Goal: Book appointment/travel/reservation

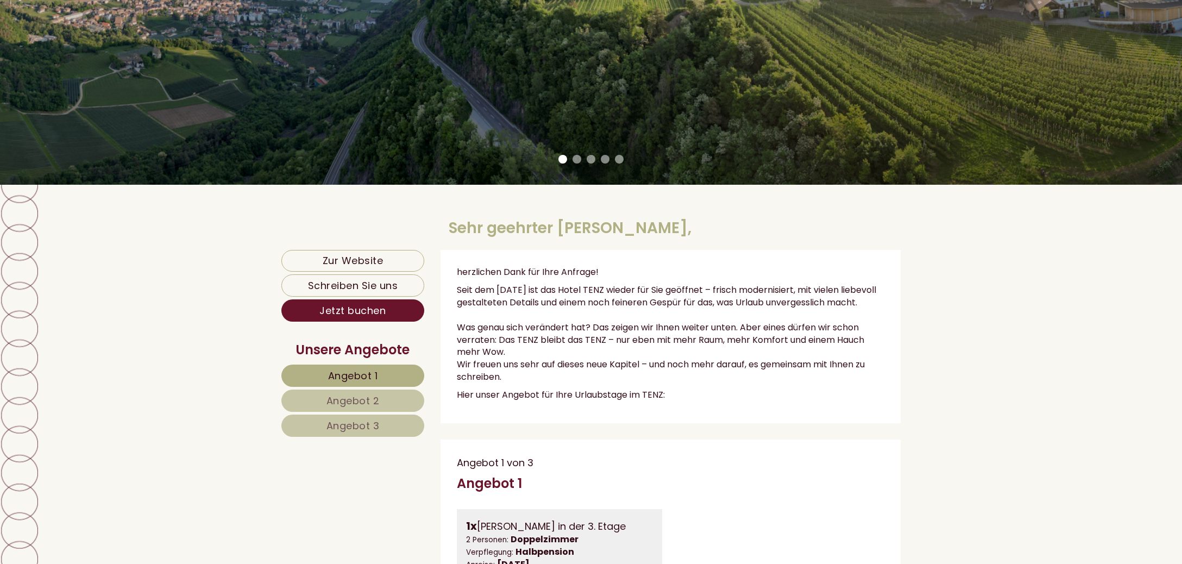
scroll to position [229, 0]
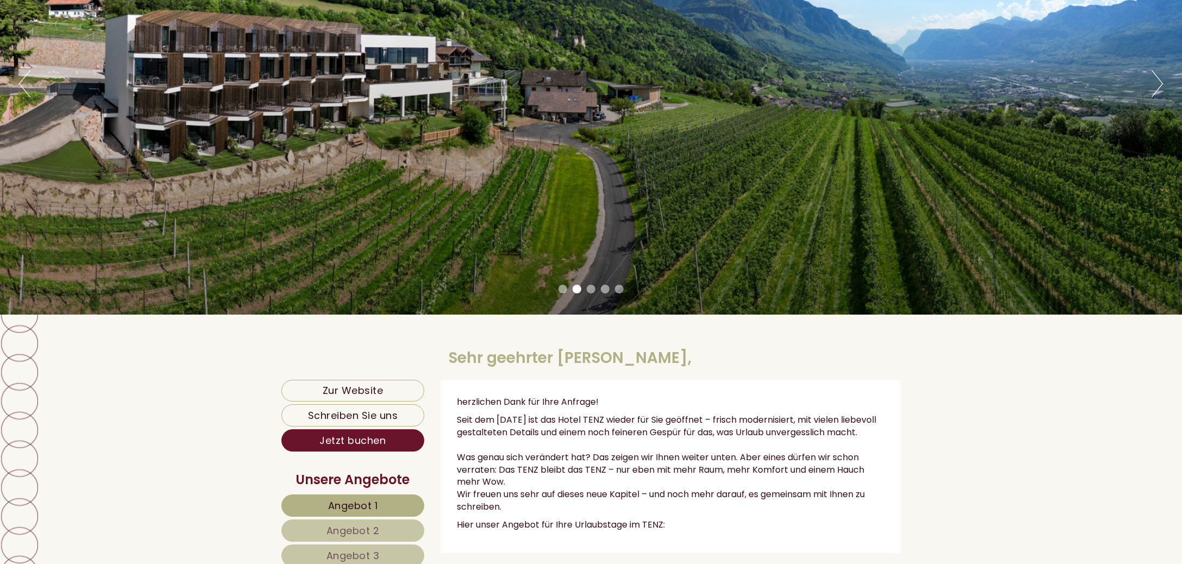
click at [1162, 80] on button "Next" at bounding box center [1157, 83] width 11 height 27
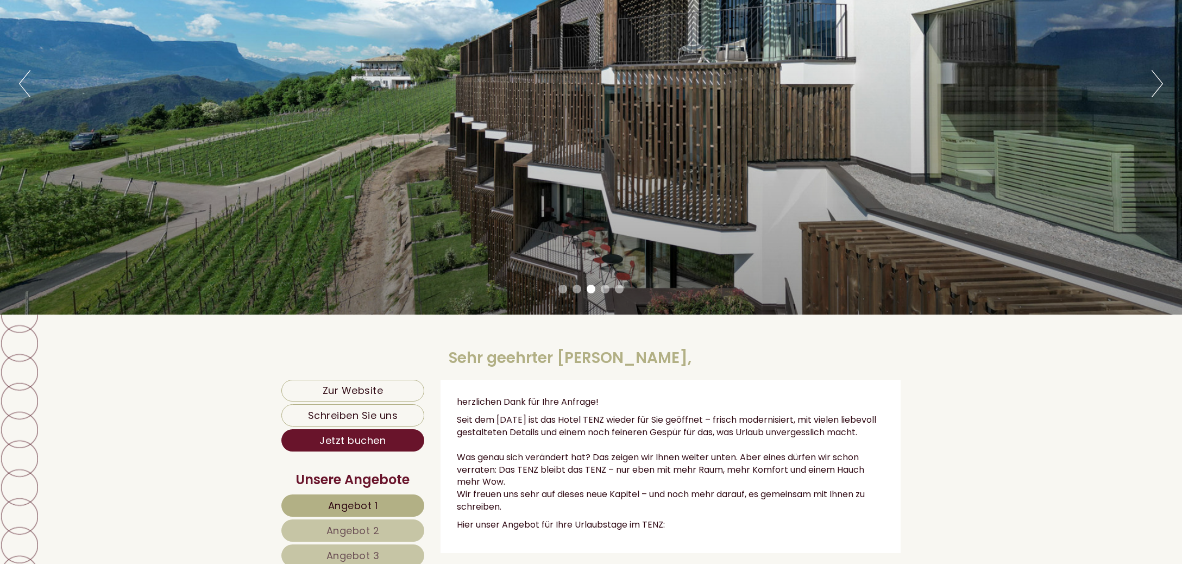
click at [18, 82] on div "Previous Next 1 2 3 4 5" at bounding box center [591, 84] width 1182 height 462
click at [25, 86] on button "Previous" at bounding box center [24, 83] width 11 height 27
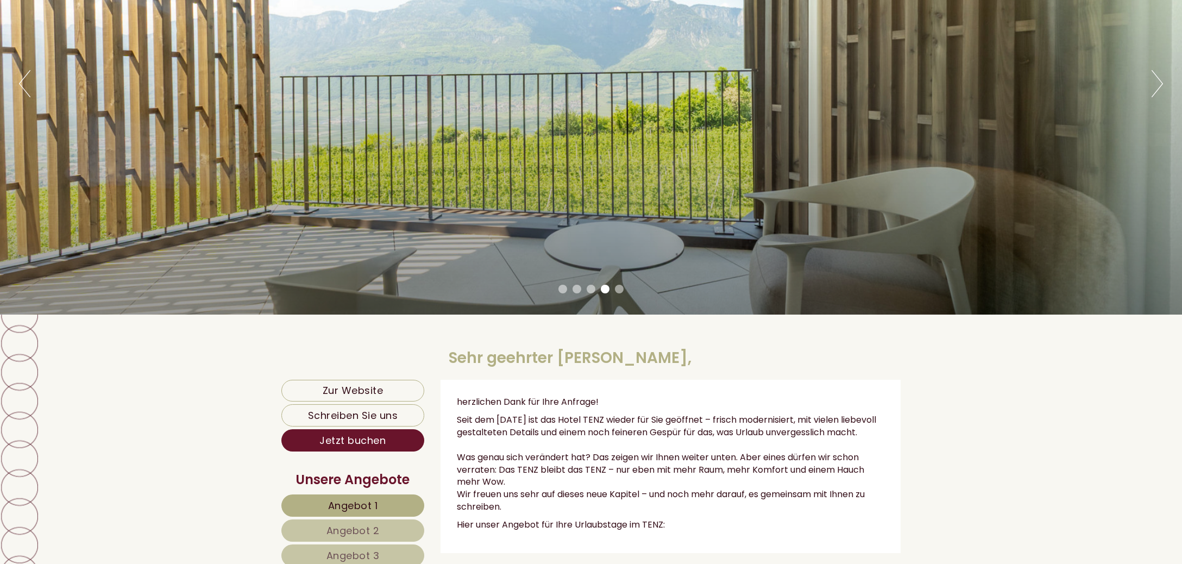
click at [24, 83] on button "Previous" at bounding box center [24, 83] width 11 height 27
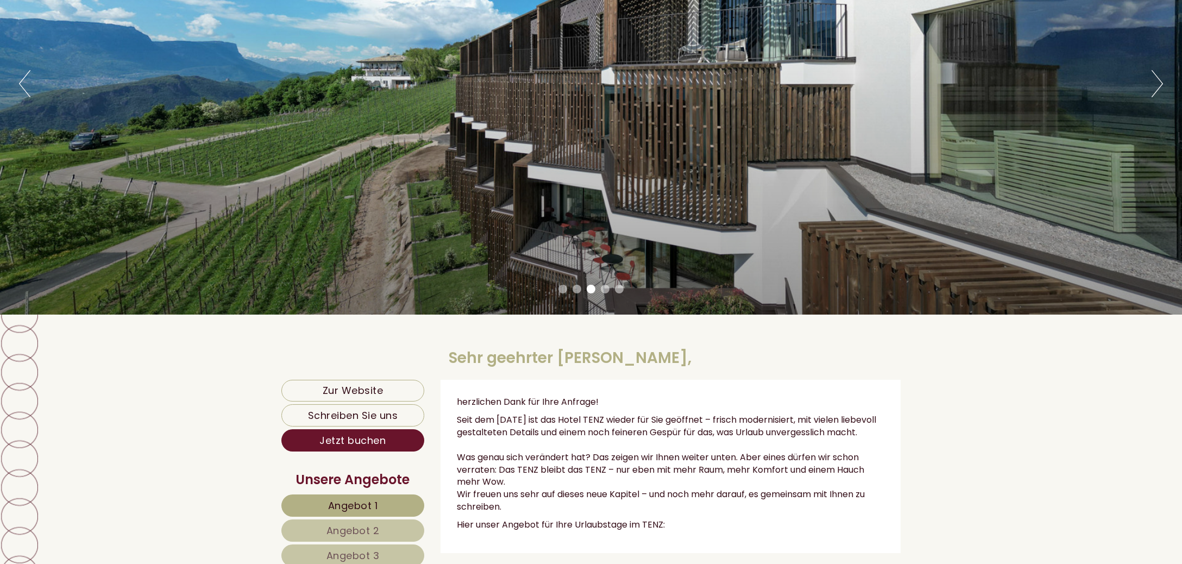
click at [1158, 85] on button "Next" at bounding box center [1157, 83] width 11 height 27
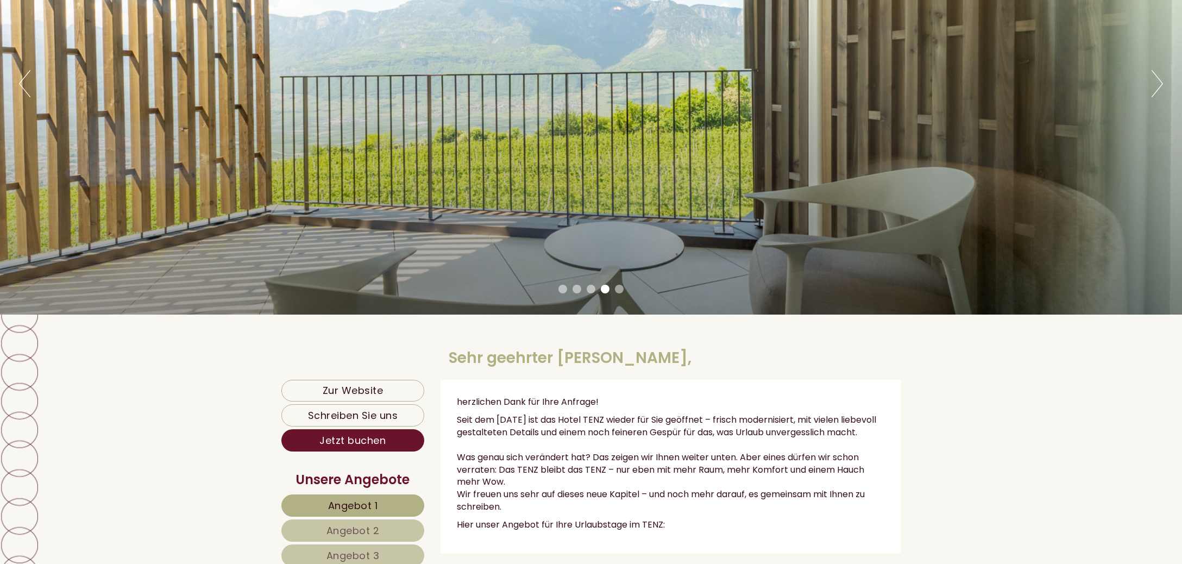
click at [1158, 85] on button "Next" at bounding box center [1157, 83] width 11 height 27
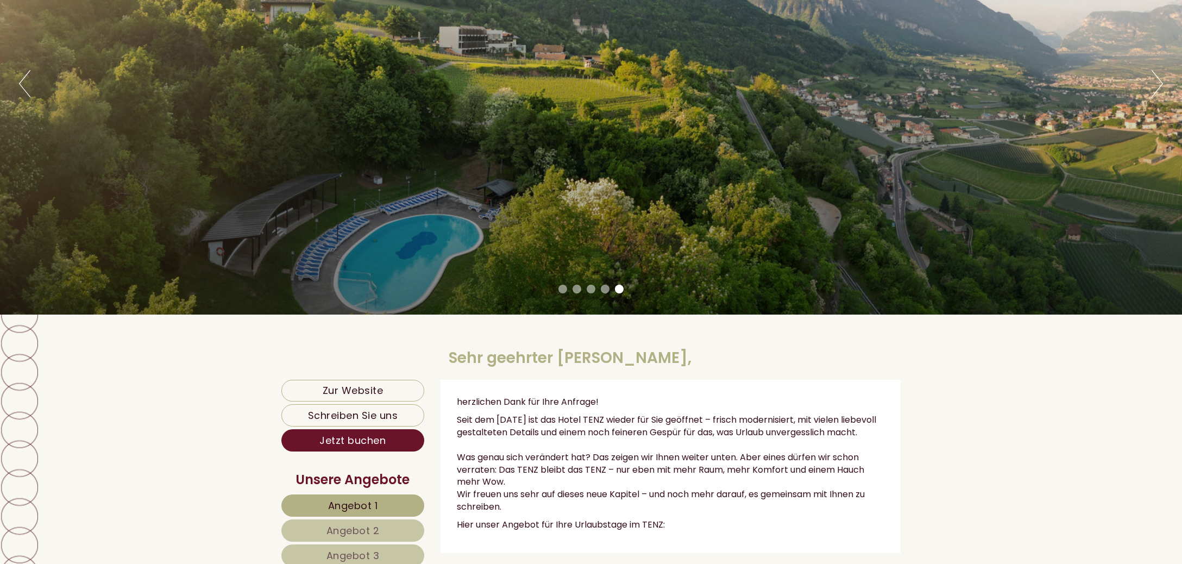
click at [1158, 85] on button "Next" at bounding box center [1157, 83] width 11 height 27
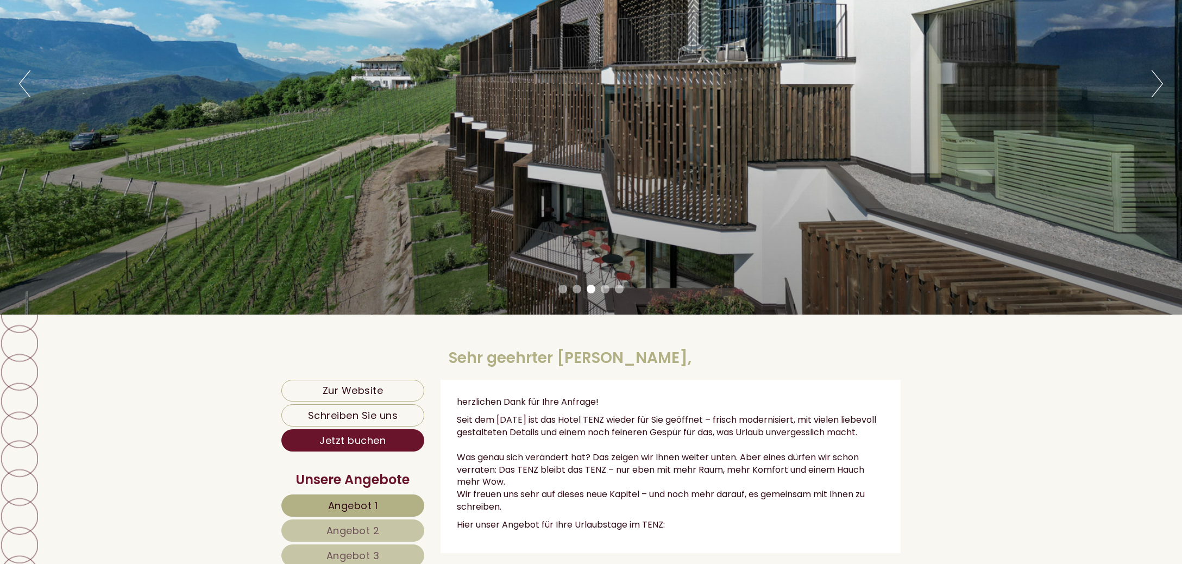
click at [27, 88] on button "Previous" at bounding box center [24, 83] width 11 height 27
click at [1159, 83] on button "Next" at bounding box center [1157, 83] width 11 height 27
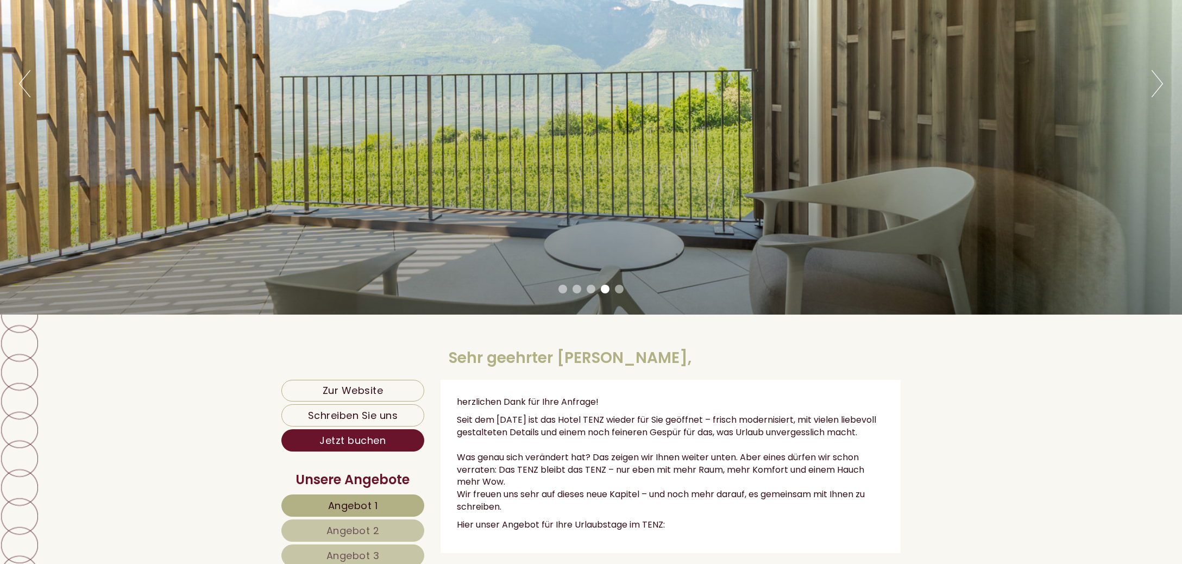
click at [1159, 83] on button "Next" at bounding box center [1157, 83] width 11 height 27
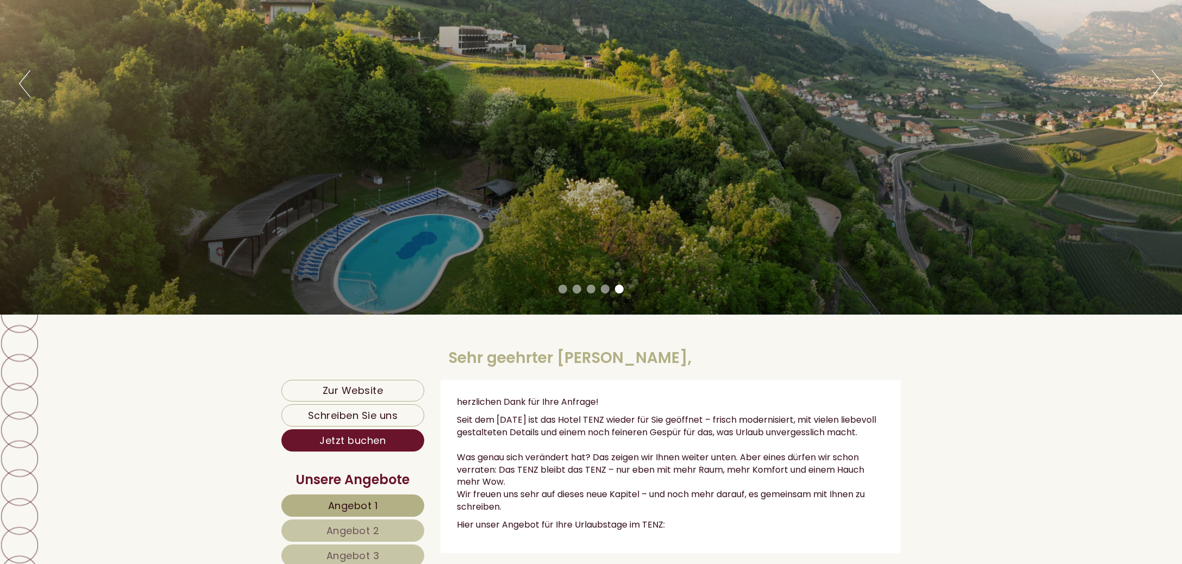
click at [1159, 83] on button "Next" at bounding box center [1157, 83] width 11 height 27
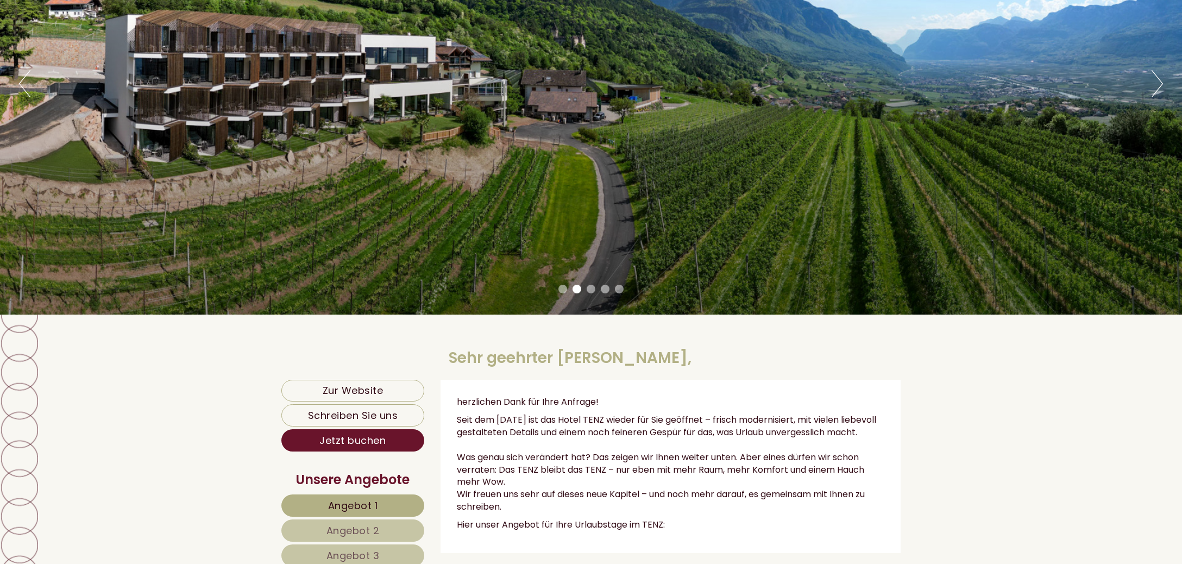
click at [1160, 82] on button "Next" at bounding box center [1157, 83] width 11 height 27
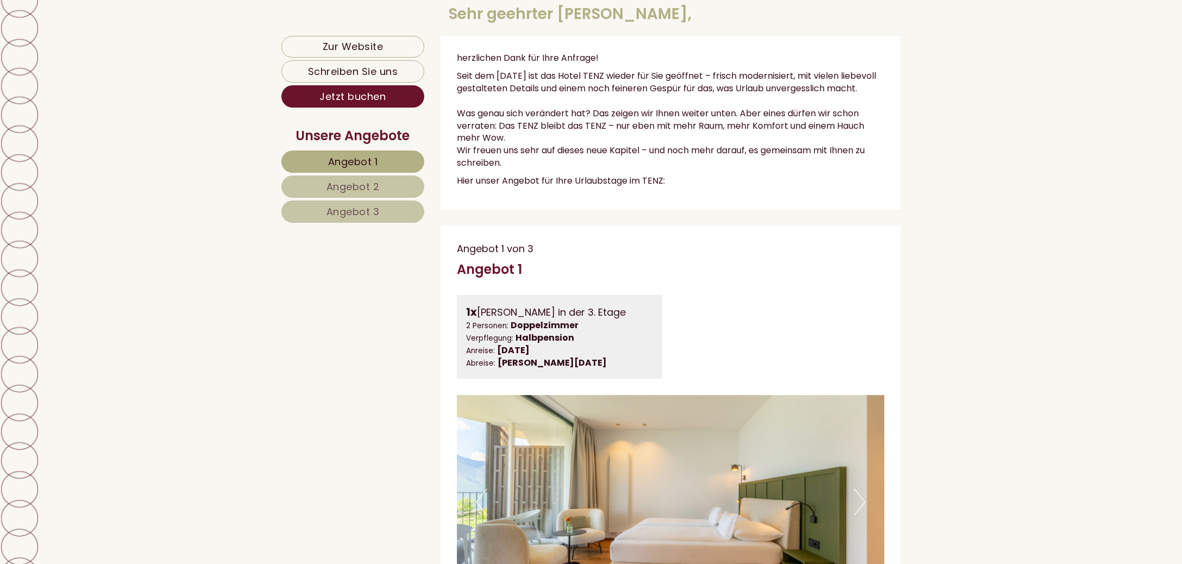
scroll to position [114, 0]
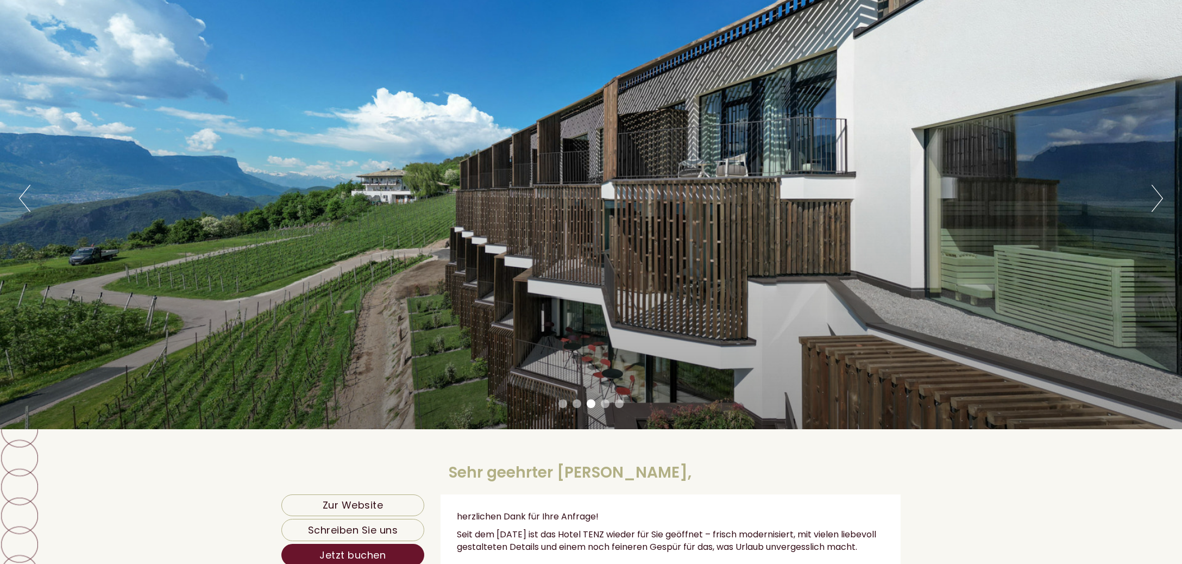
click at [1158, 202] on button "Next" at bounding box center [1157, 198] width 11 height 27
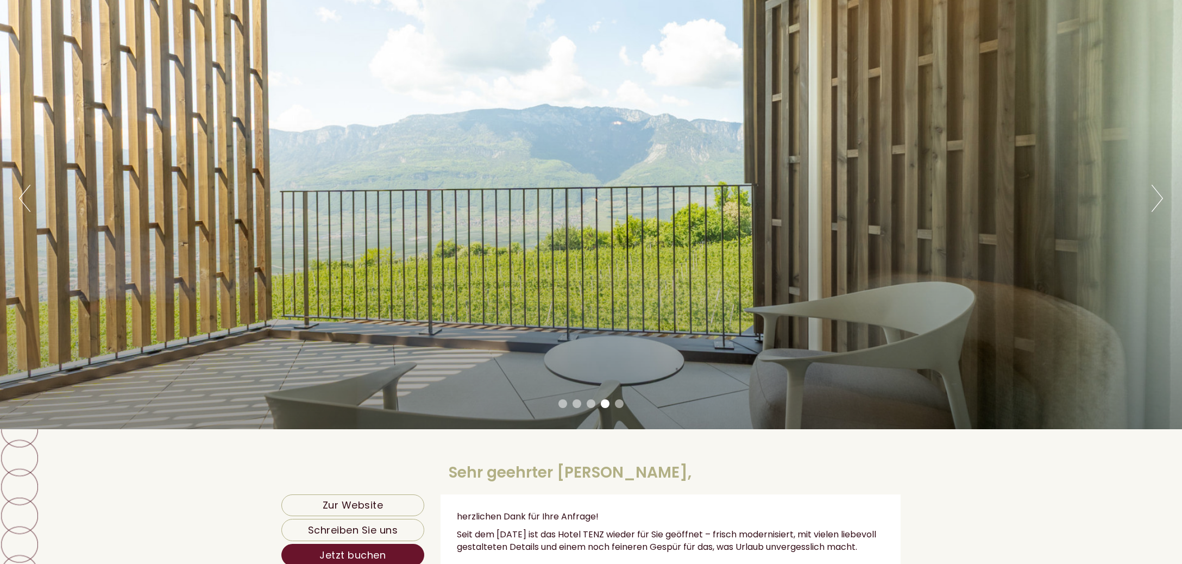
click at [1158, 202] on button "Next" at bounding box center [1157, 198] width 11 height 27
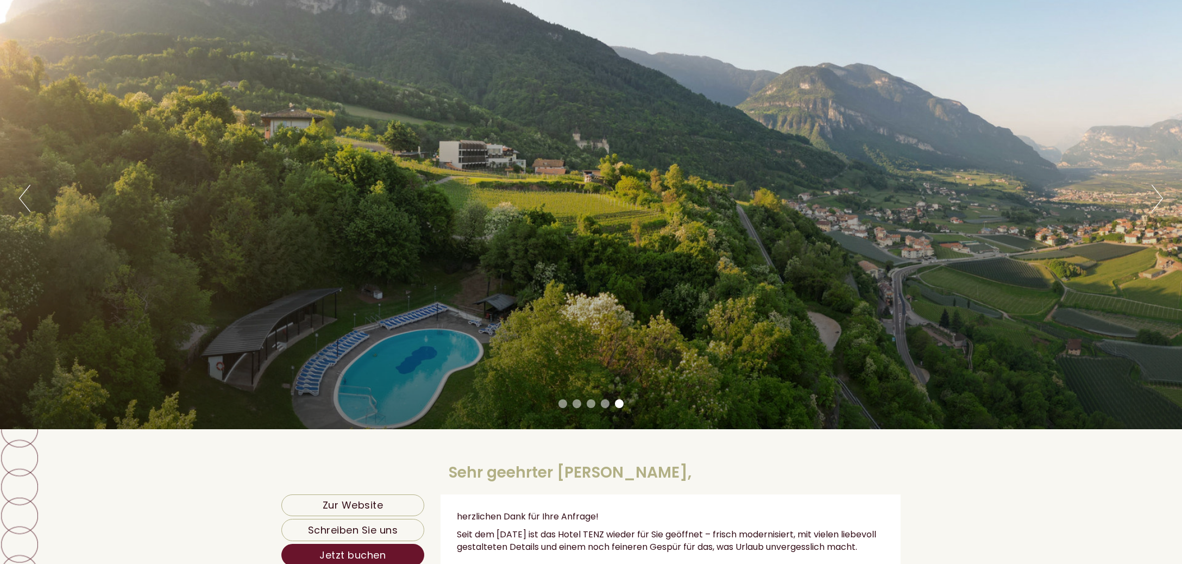
click at [1158, 202] on button "Next" at bounding box center [1157, 198] width 11 height 27
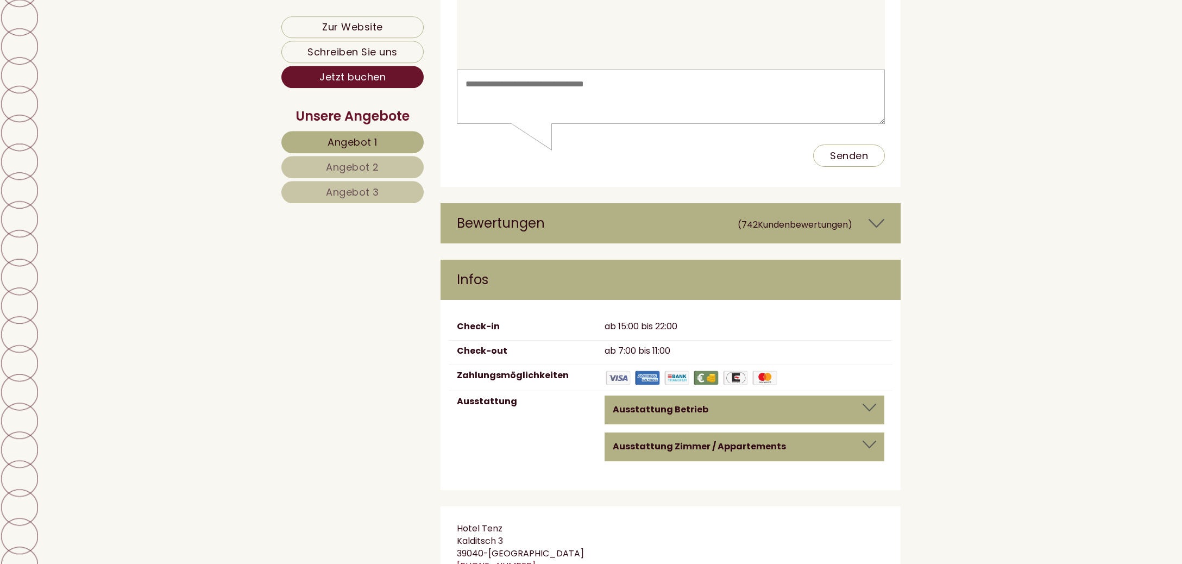
scroll to position [5899, 0]
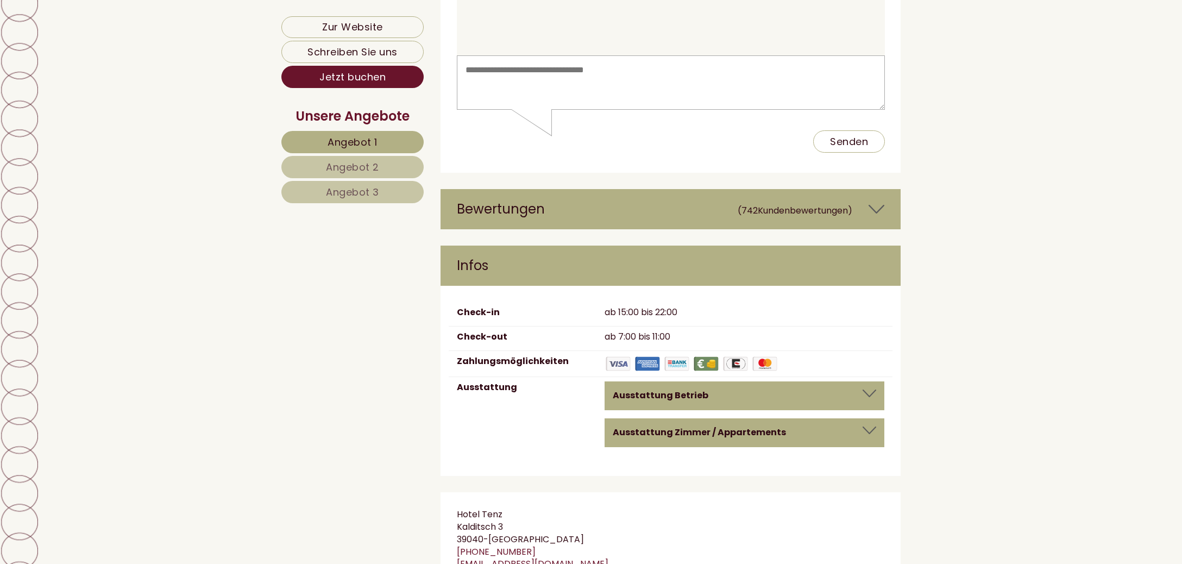
click at [872, 390] on div at bounding box center [870, 394] width 14 height 8
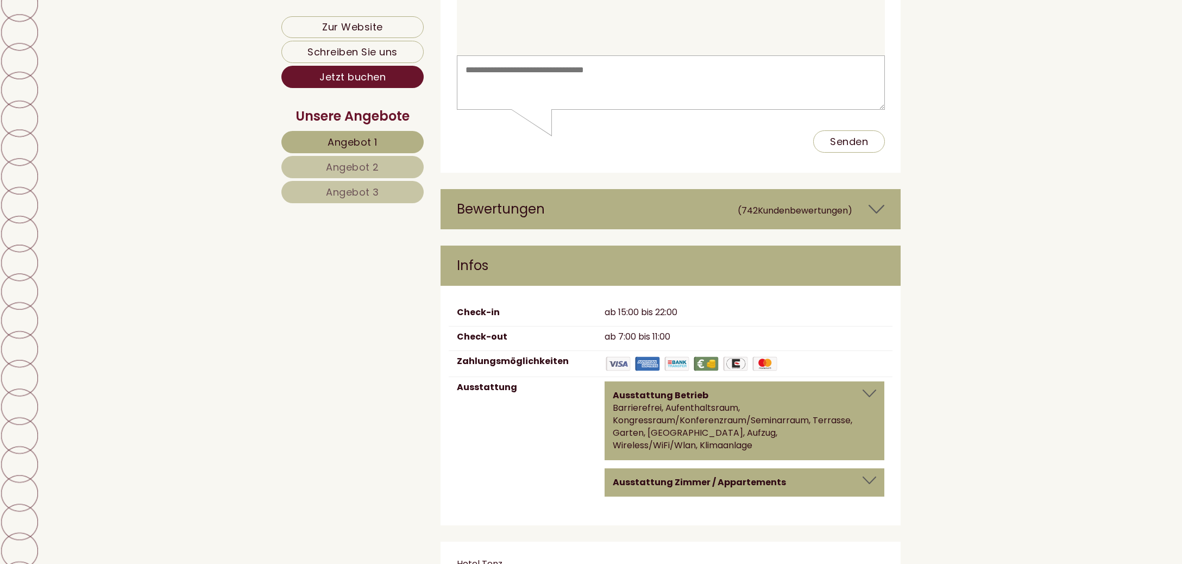
click at [872, 390] on div at bounding box center [870, 394] width 14 height 8
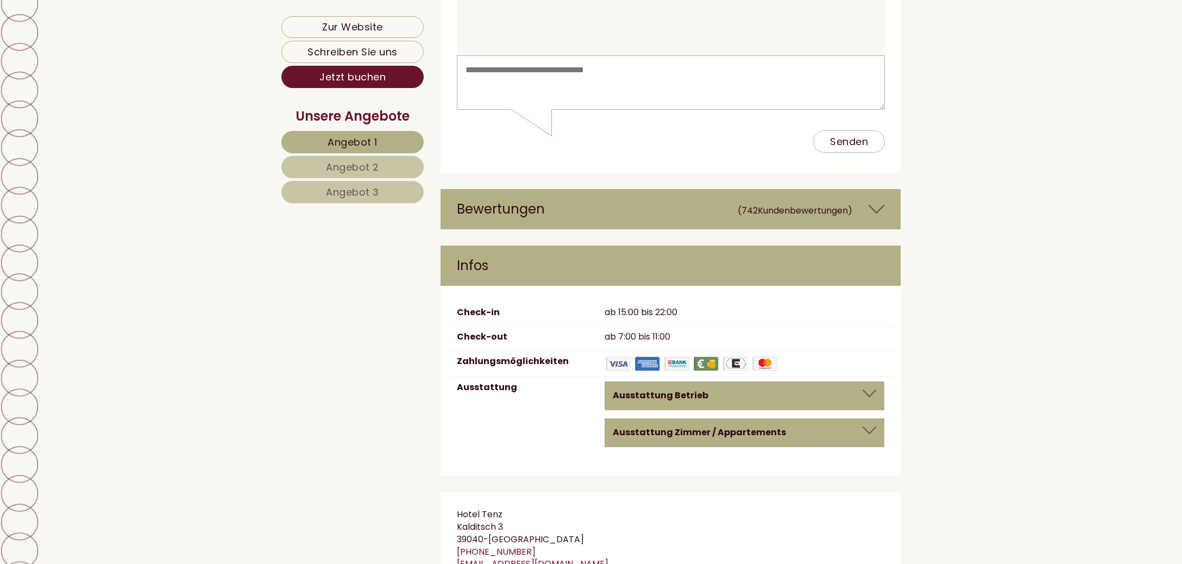
click at [871, 427] on div at bounding box center [870, 431] width 14 height 8
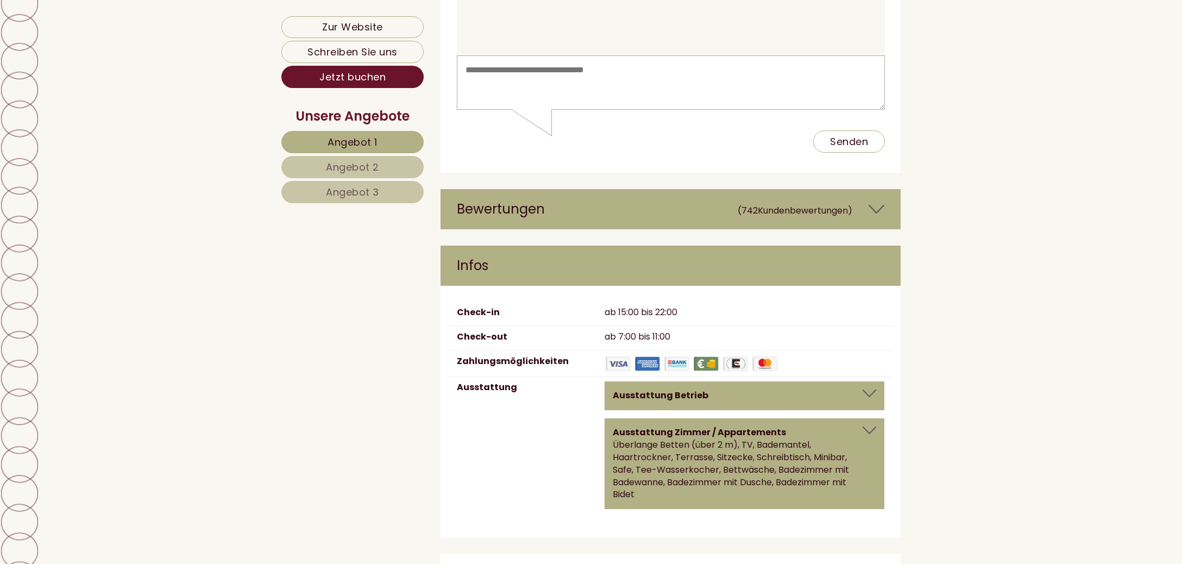
click at [871, 427] on div at bounding box center [870, 431] width 14 height 8
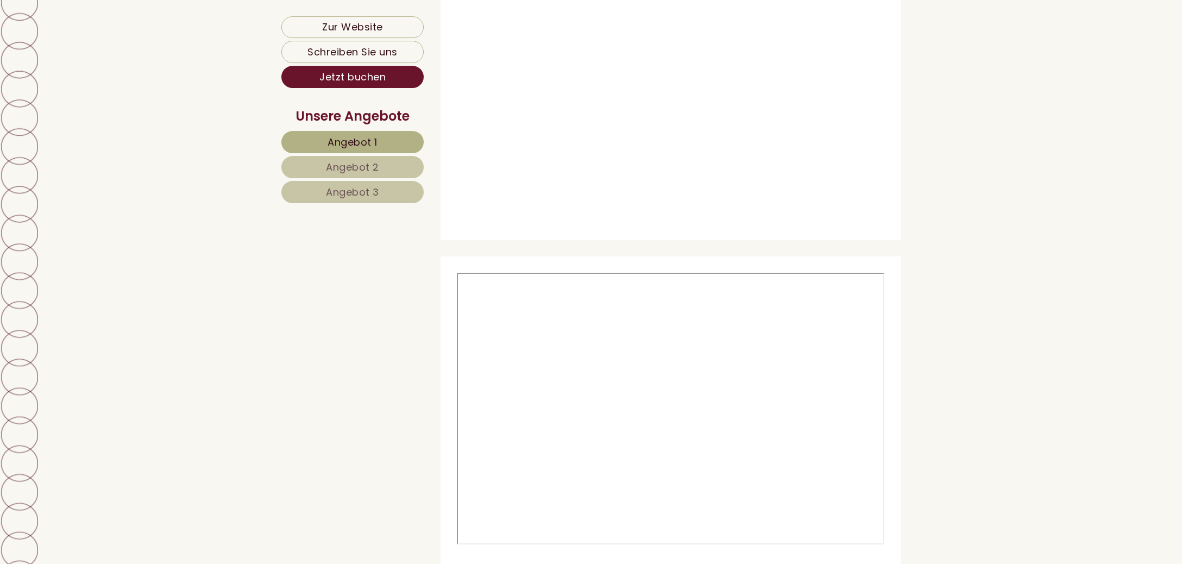
scroll to position [4868, 0]
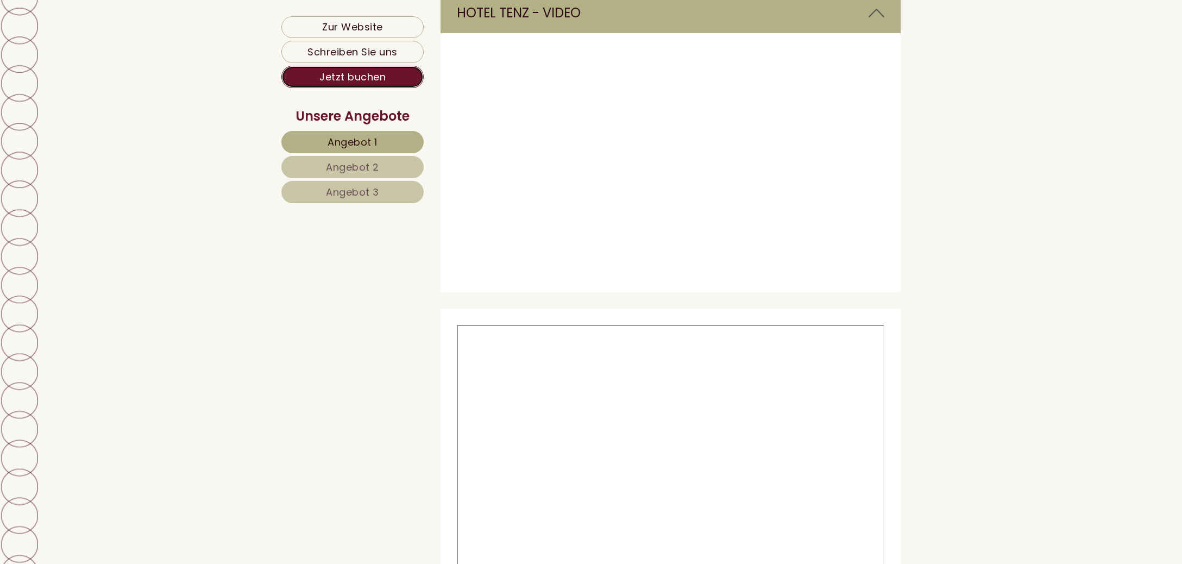
click at [359, 81] on link "Jetzt buchen" at bounding box center [352, 77] width 142 height 22
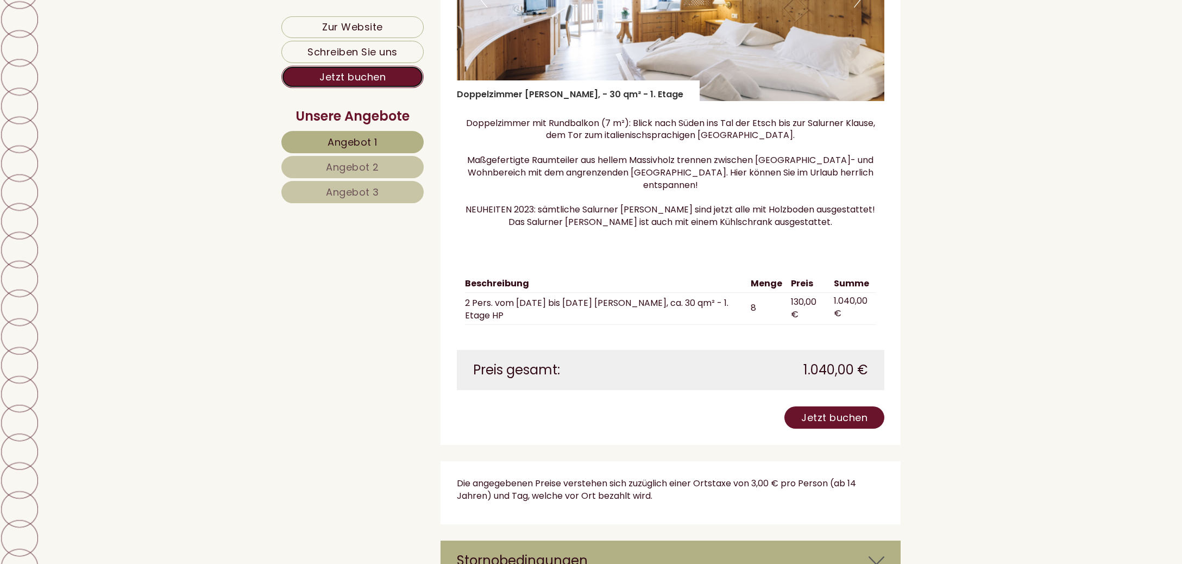
scroll to position [2888, 0]
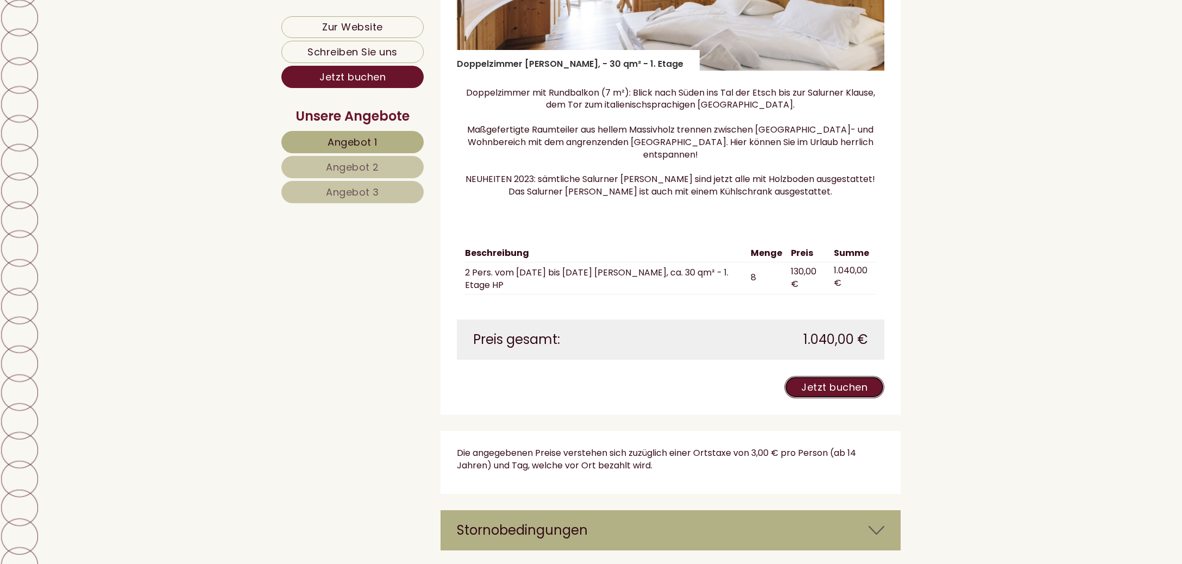
click at [835, 381] on link "Jetzt buchen" at bounding box center [835, 387] width 100 height 22
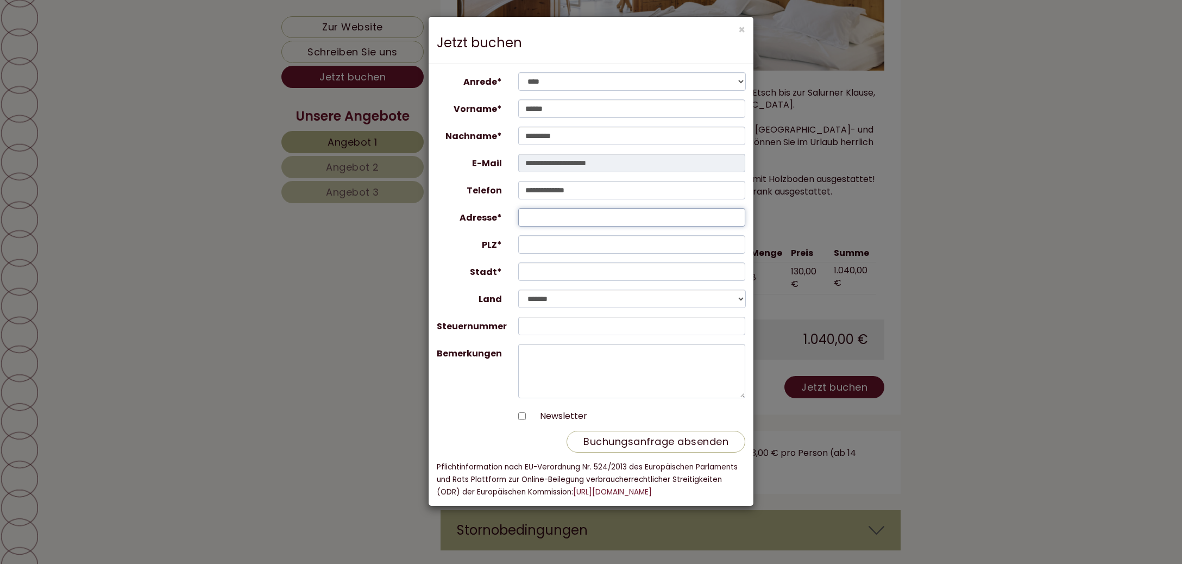
click at [544, 223] on input "Adresse*" at bounding box center [632, 217] width 228 height 18
type input "*****"
type input "**********"
type input "*****"
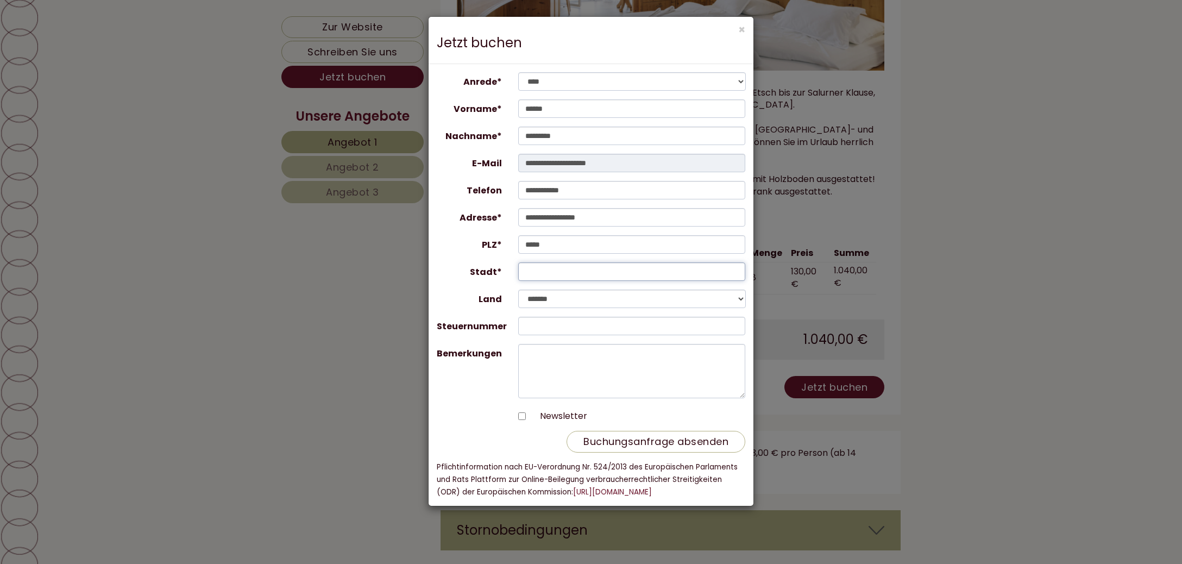
type input "********"
click at [615, 443] on button "Buchungsanfrage absenden" at bounding box center [656, 442] width 179 height 22
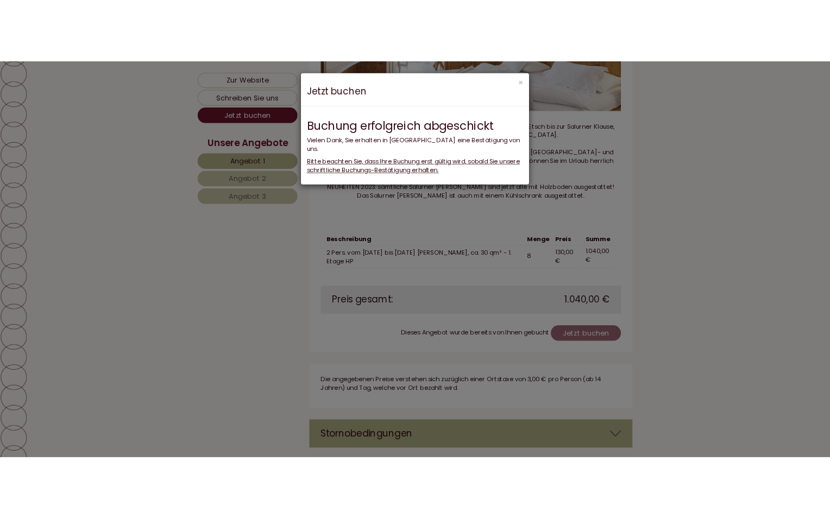
scroll to position [2751, 0]
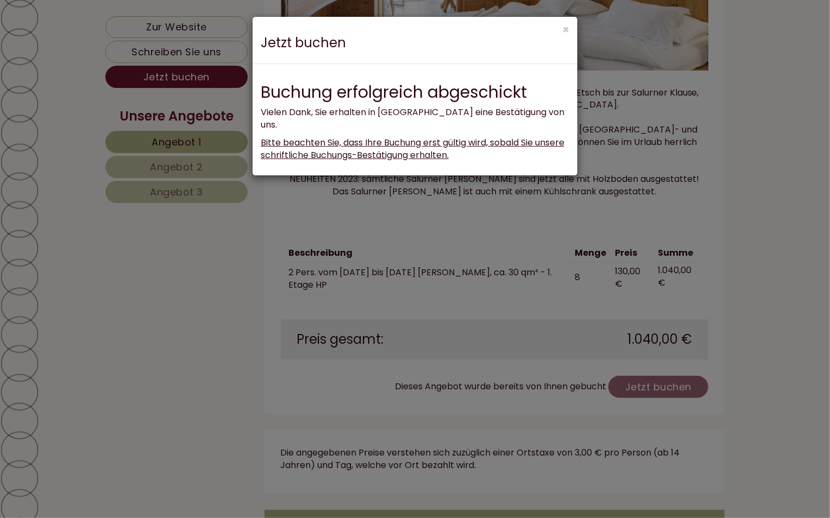
click at [461, 147] on span "Bitte beachten Sie, dass Ihre Buchung erst gültig wird, sobald Sie unsere schri…" at bounding box center [413, 148] width 304 height 25
click at [562, 28] on div "× Jetzt buchen" at bounding box center [415, 40] width 325 height 47
click at [563, 28] on button "×" at bounding box center [565, 29] width 7 height 11
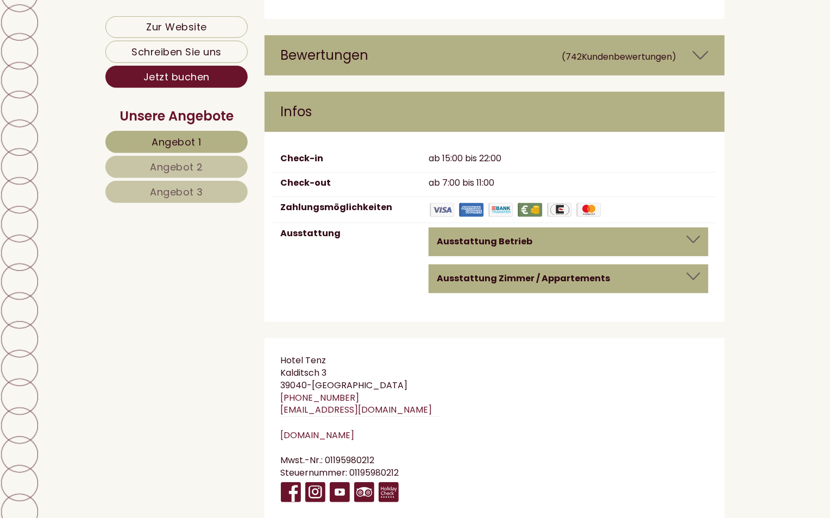
scroll to position [5956, 0]
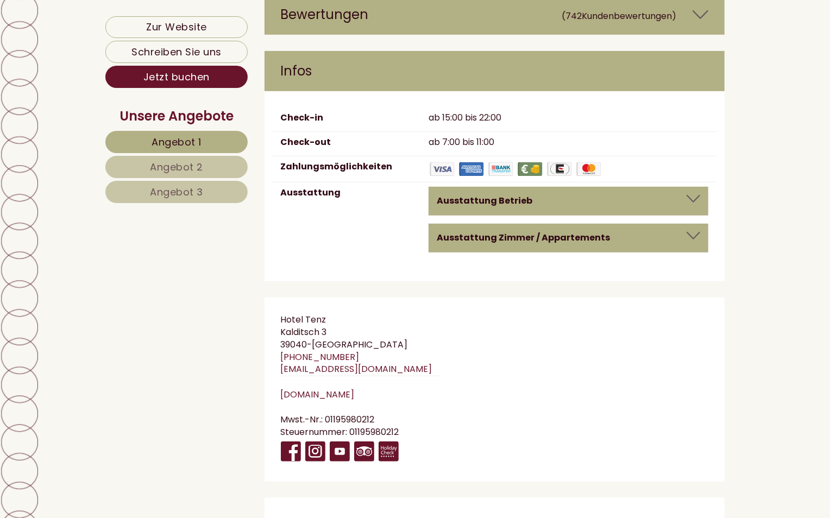
drag, startPoint x: 629, startPoint y: 91, endPoint x: 694, endPoint y: 8, distance: 105.3
click at [666, 91] on div "Check-in ab 15:00 bis 22:00 Check-out ab 7:00 bis 11:00 Zahlungsmöglichkeiten A…" at bounding box center [495, 186] width 461 height 190
